Goal: Task Accomplishment & Management: Manage account settings

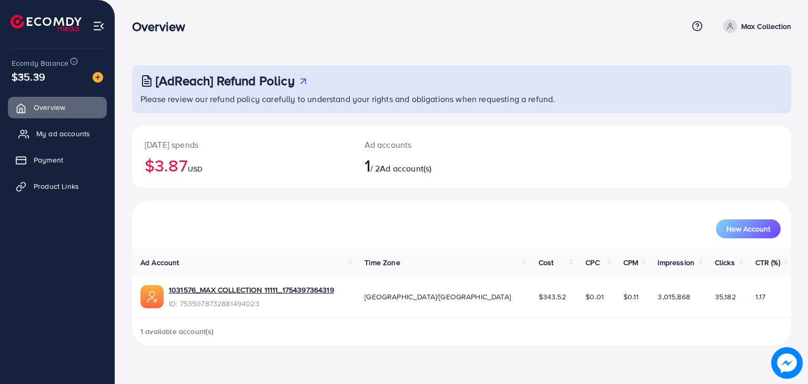
click at [75, 139] on span "My ad accounts" at bounding box center [63, 133] width 54 height 11
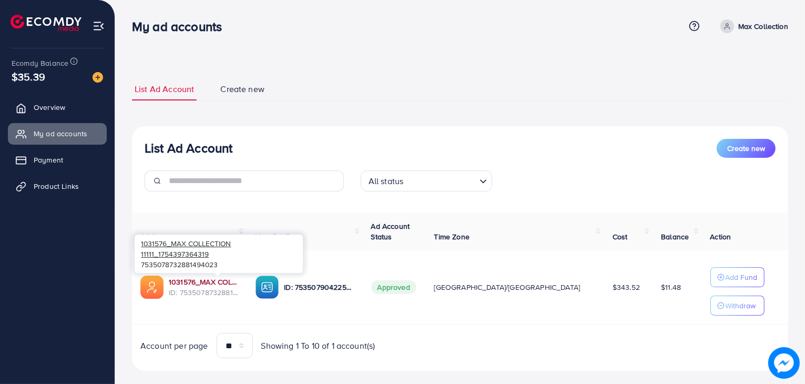
click at [208, 281] on link "1031576_MAX COLLECTION 11111_1754397364319" at bounding box center [204, 282] width 70 height 11
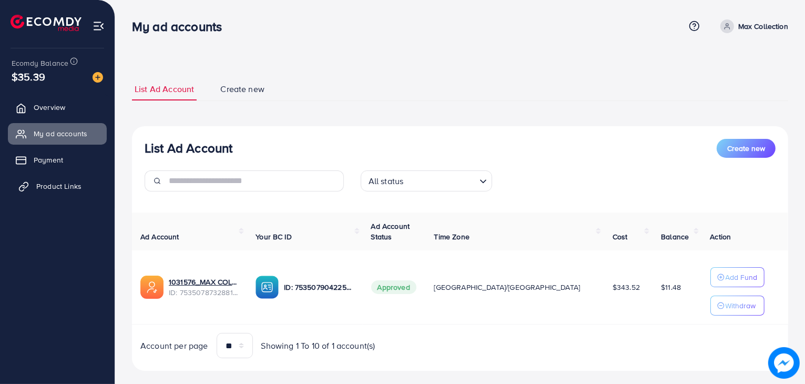
click at [76, 186] on span "Product Links" at bounding box center [58, 186] width 45 height 11
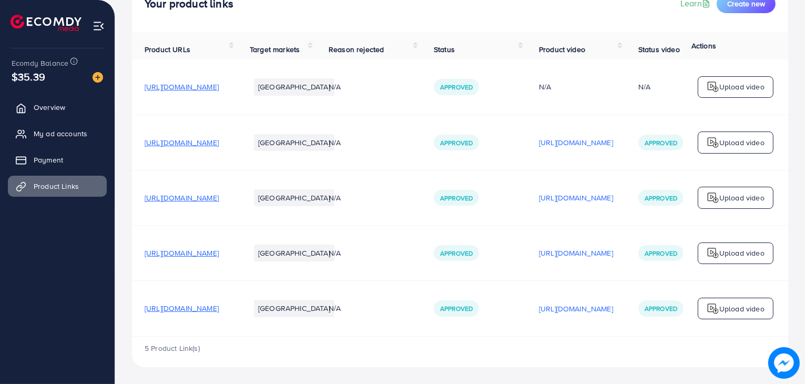
scroll to position [0, 177]
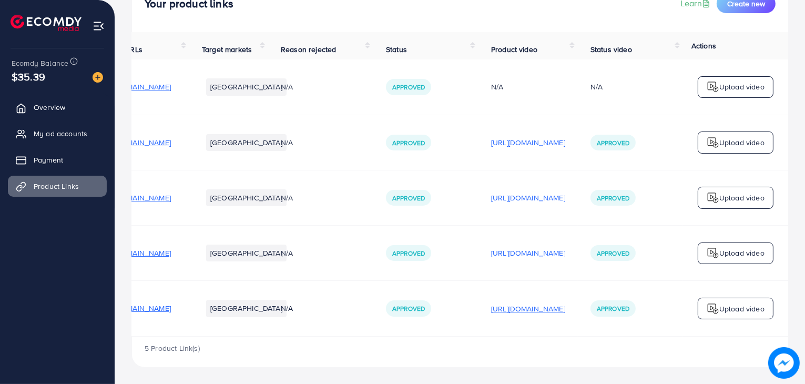
click at [517, 306] on p "[URL][DOMAIN_NAME]" at bounding box center [528, 308] width 74 height 13
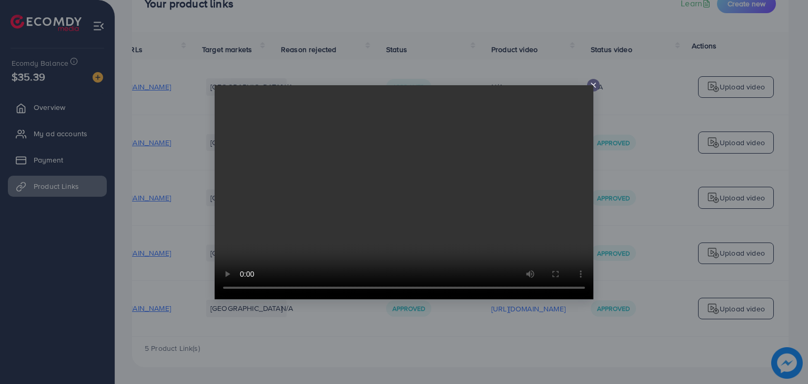
click at [594, 85] on icon at bounding box center [593, 85] width 8 height 8
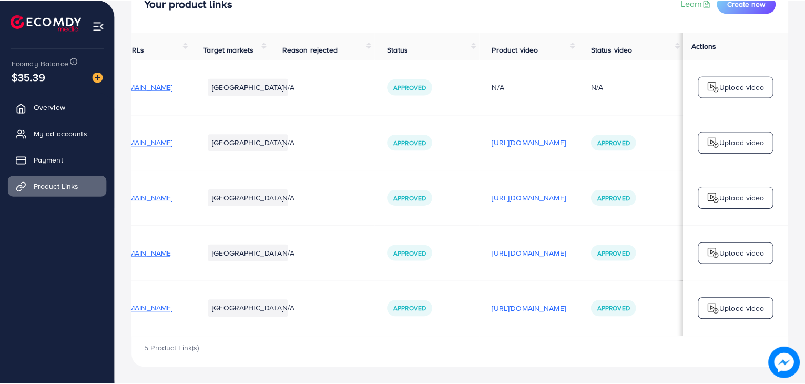
scroll to position [0, 174]
click at [530, 142] on p "[URL][DOMAIN_NAME]" at bounding box center [528, 142] width 74 height 13
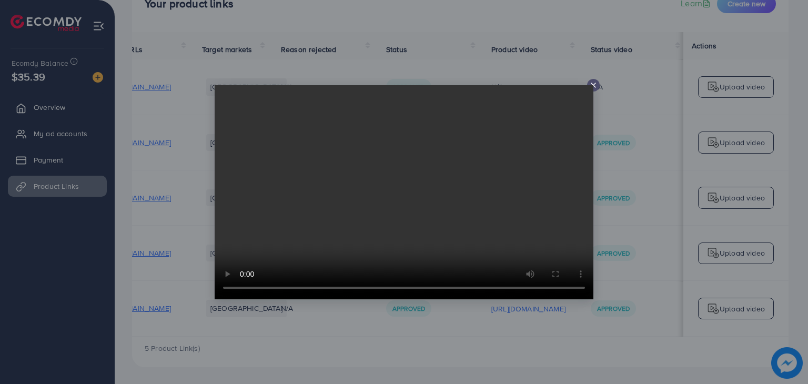
click at [594, 82] on icon at bounding box center [593, 85] width 8 height 8
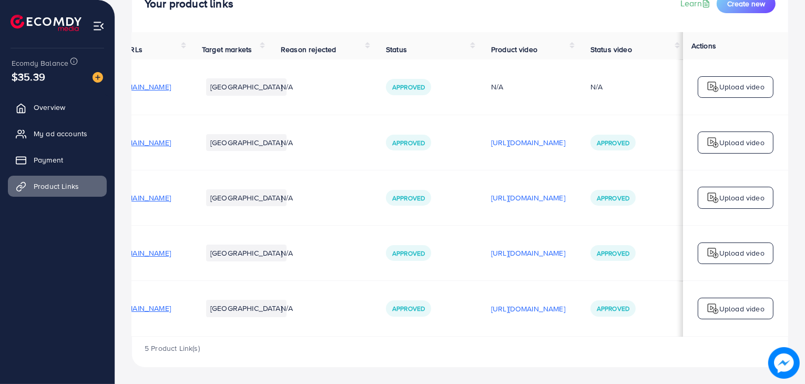
scroll to position [0, 0]
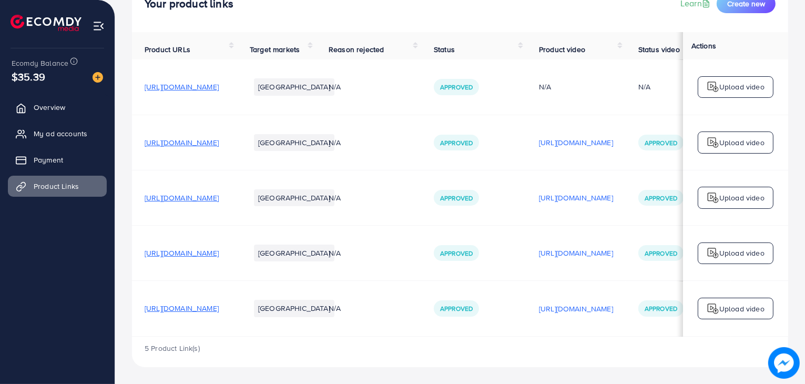
click at [219, 140] on span "[URL][DOMAIN_NAME]" at bounding box center [182, 142] width 74 height 11
